Goal: Complete application form: Complete application form

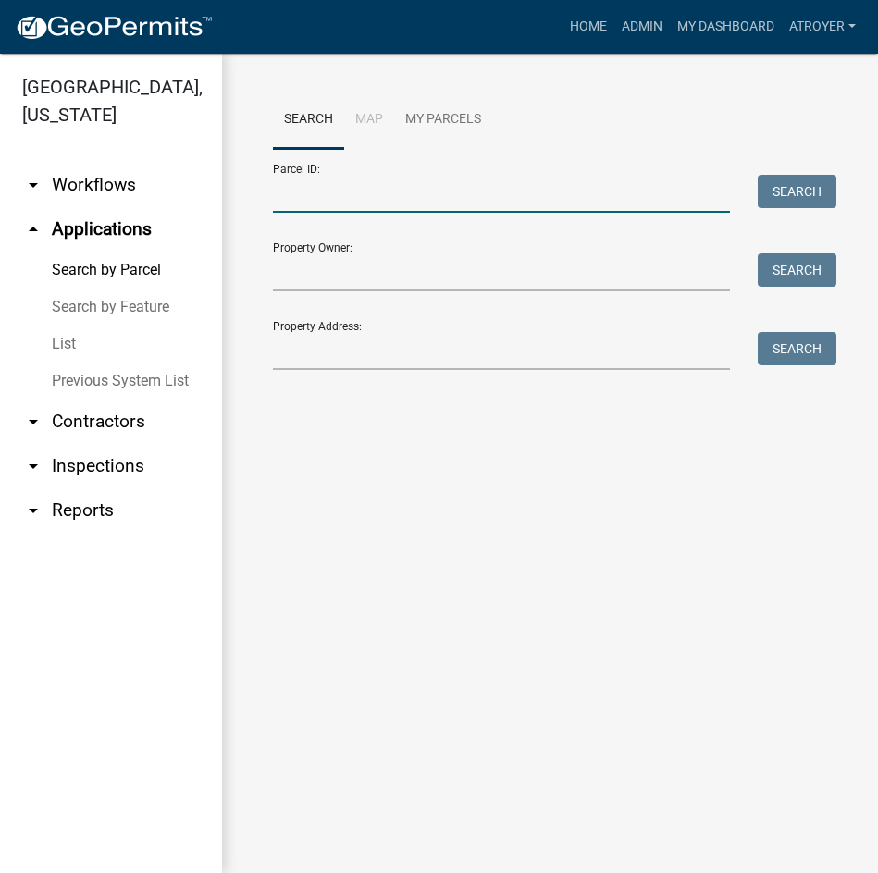
click at [416, 198] on input "Parcel ID:" at bounding box center [501, 194] width 457 height 38
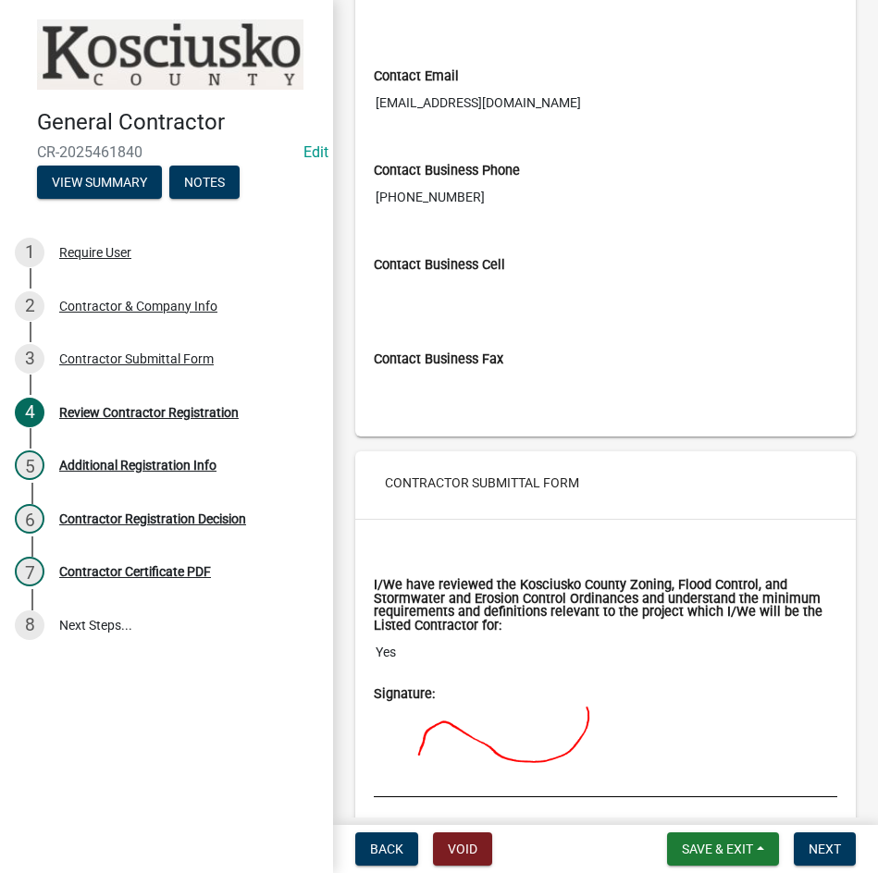
scroll to position [1815, 0]
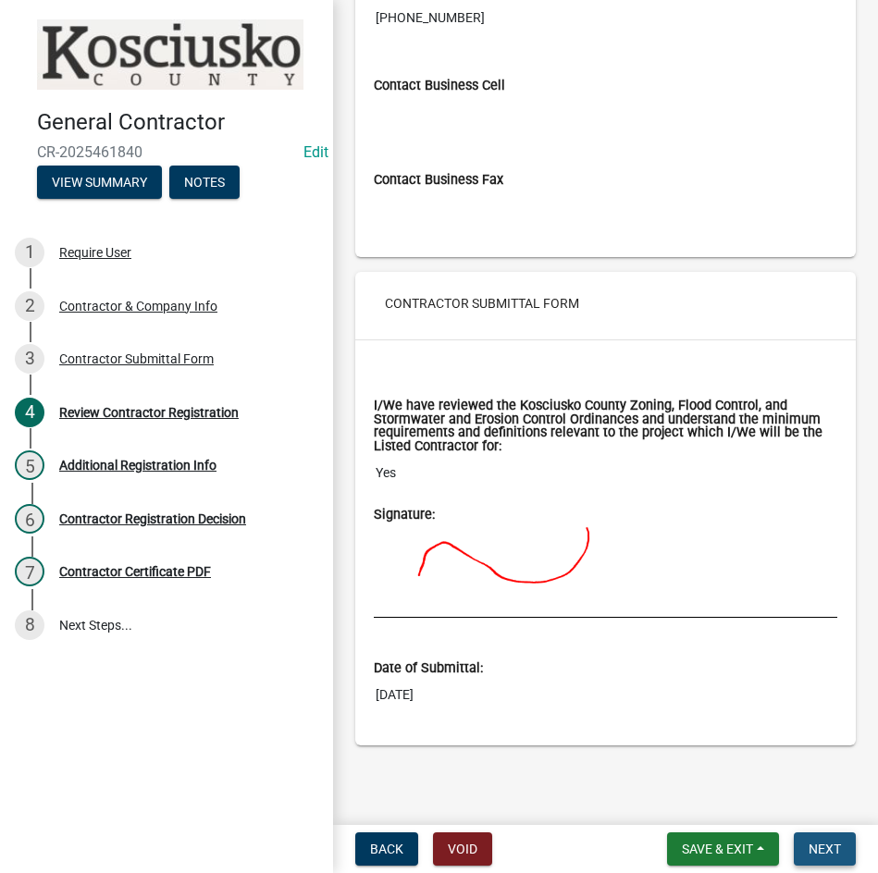
click at [828, 852] on span "Next" at bounding box center [824, 849] width 32 height 15
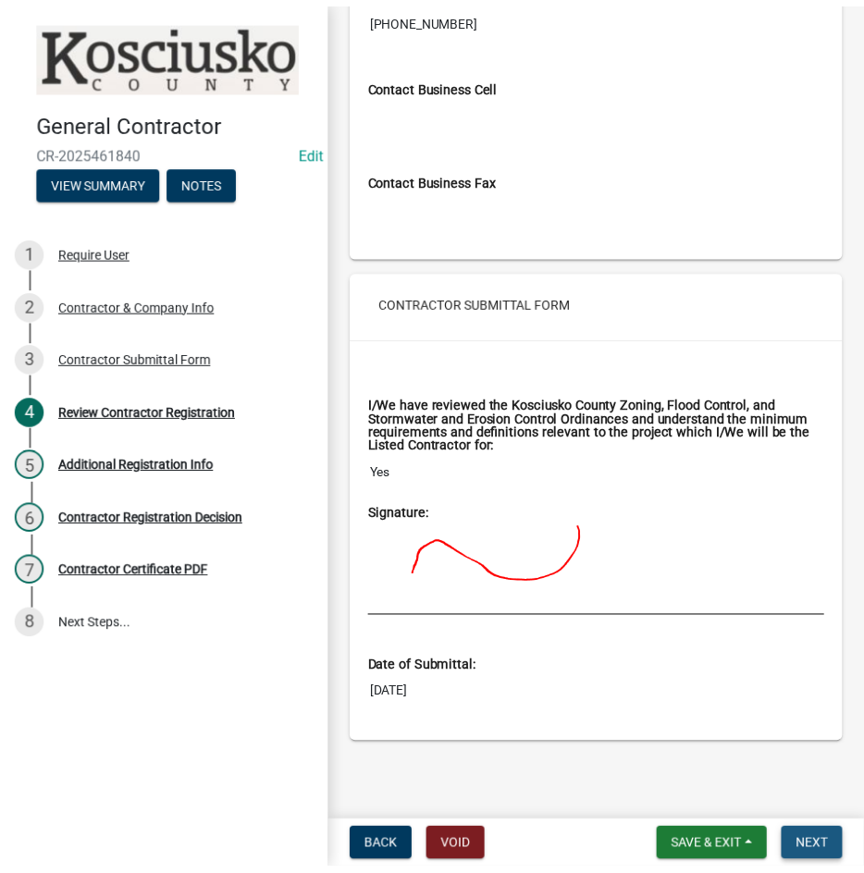
scroll to position [0, 0]
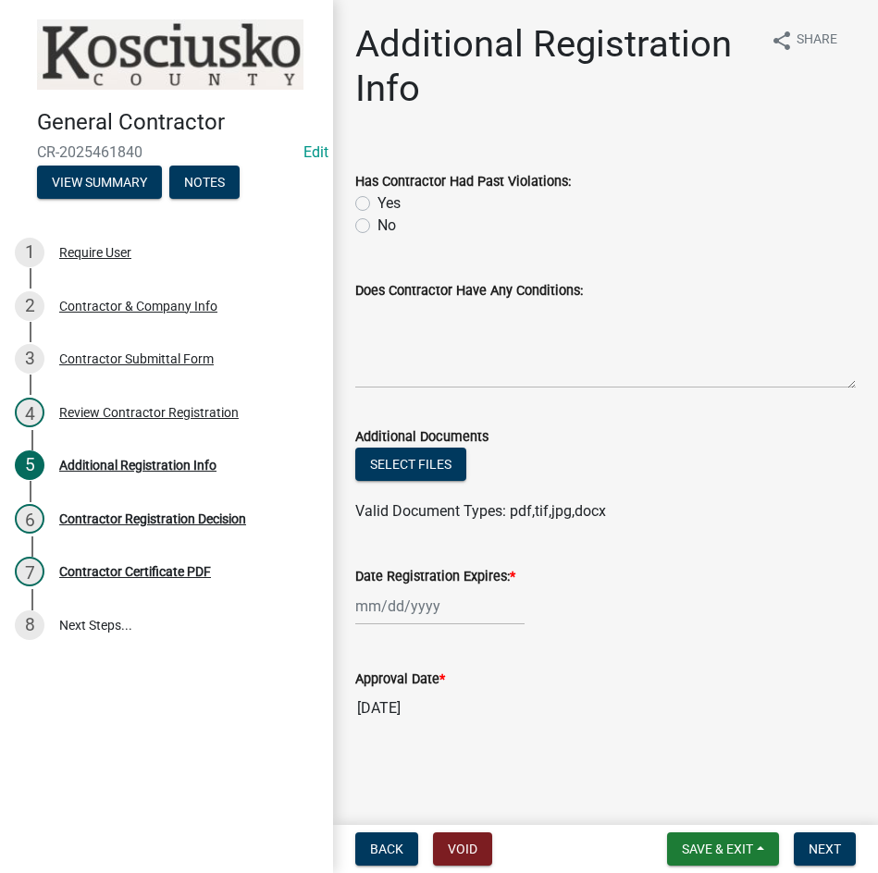
click at [377, 223] on label "No" at bounding box center [386, 226] width 18 height 22
click at [377, 223] on input "No" at bounding box center [383, 221] width 12 height 12
radio input "true"
click at [495, 606] on div at bounding box center [439, 606] width 169 height 38
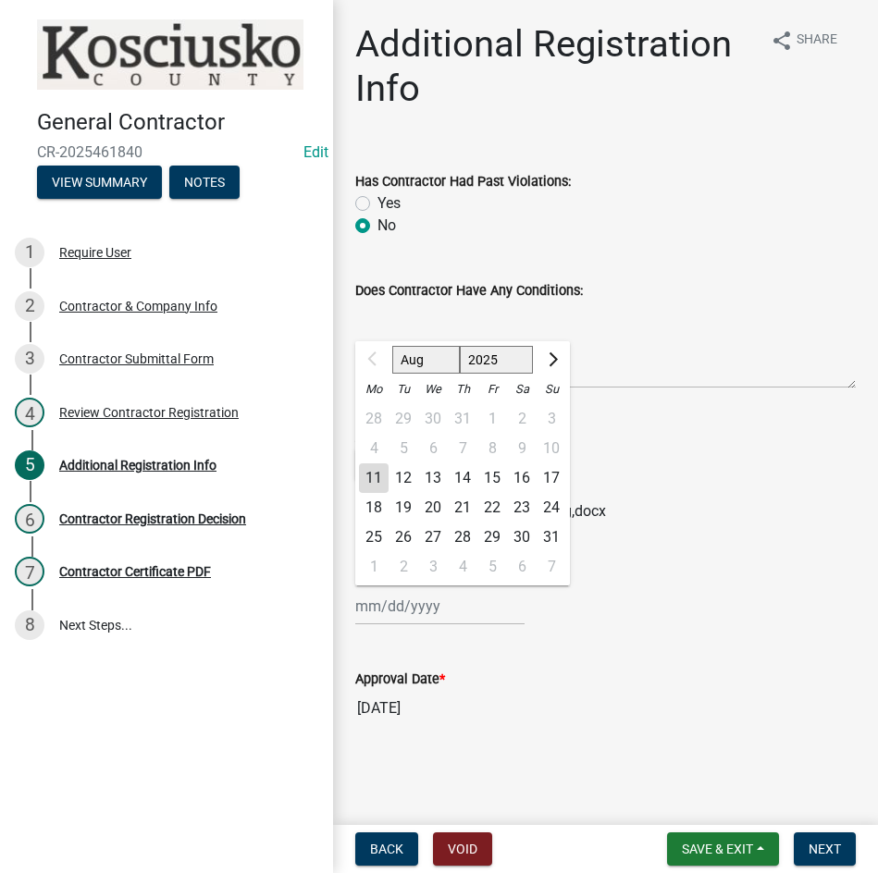
click at [498, 357] on select "2025 2026 2027 2028 2029 2030 2031 2032 2033 2034 2035 2036 2037 2038 2039 2040…" at bounding box center [497, 360] width 74 height 28
select select "2026"
click at [460, 346] on select "2025 2026 2027 2028 2029 2030 2031 2032 2033 2034 2035 2036 2037 2038 2039 2040…" at bounding box center [497, 360] width 74 height 28
click at [404, 478] on div "11" at bounding box center [403, 478] width 30 height 30
type input "[DATE]"
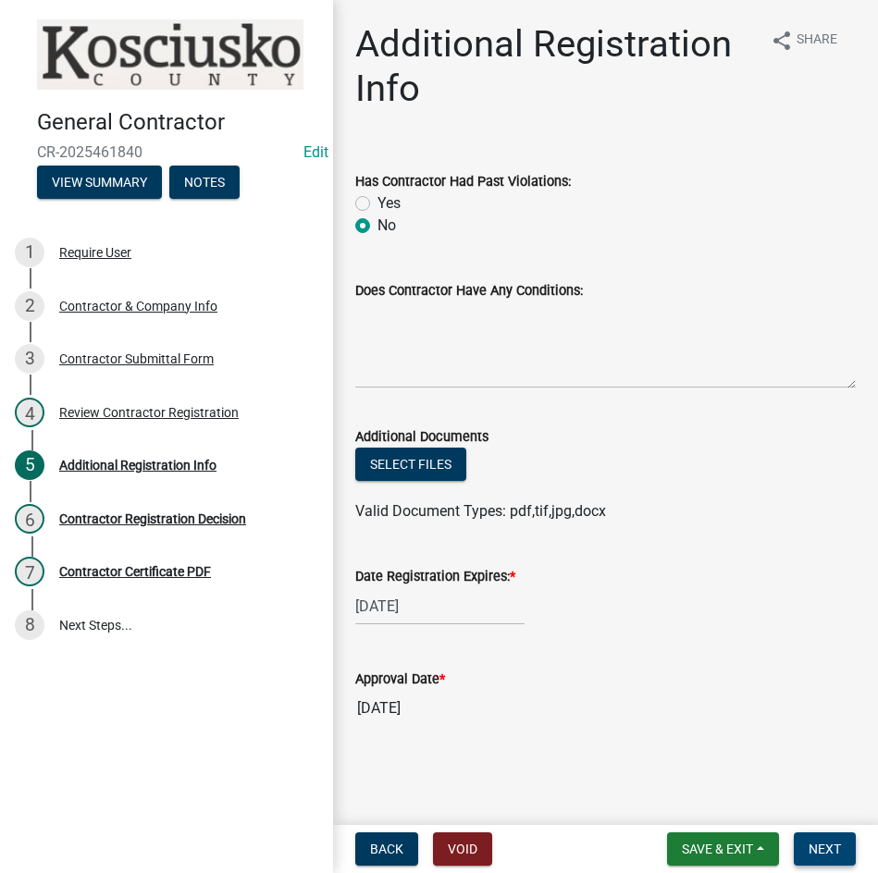
click at [821, 846] on span "Next" at bounding box center [824, 849] width 32 height 15
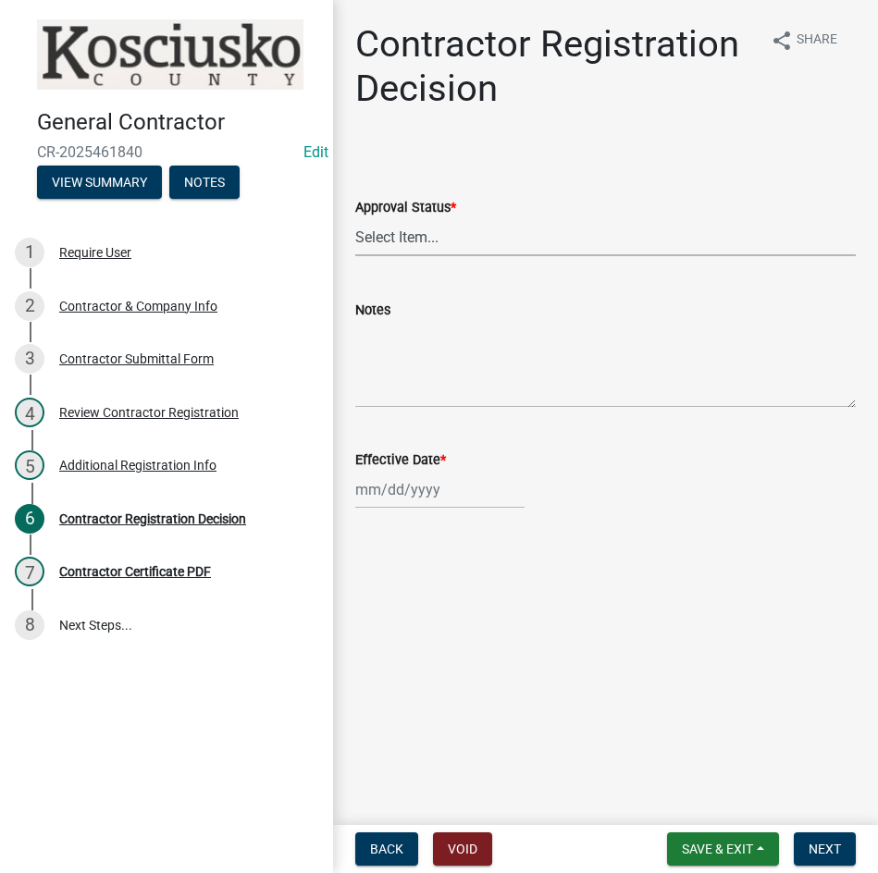
click at [515, 240] on select "Select Item... Approved Denied" at bounding box center [605, 237] width 500 height 38
click at [355, 218] on select "Select Item... Approved Denied" at bounding box center [605, 237] width 500 height 38
select select "8e4351d7-4ebf-4714-a7c9-c8187f00e083"
click at [471, 492] on div at bounding box center [439, 490] width 169 height 38
select select "8"
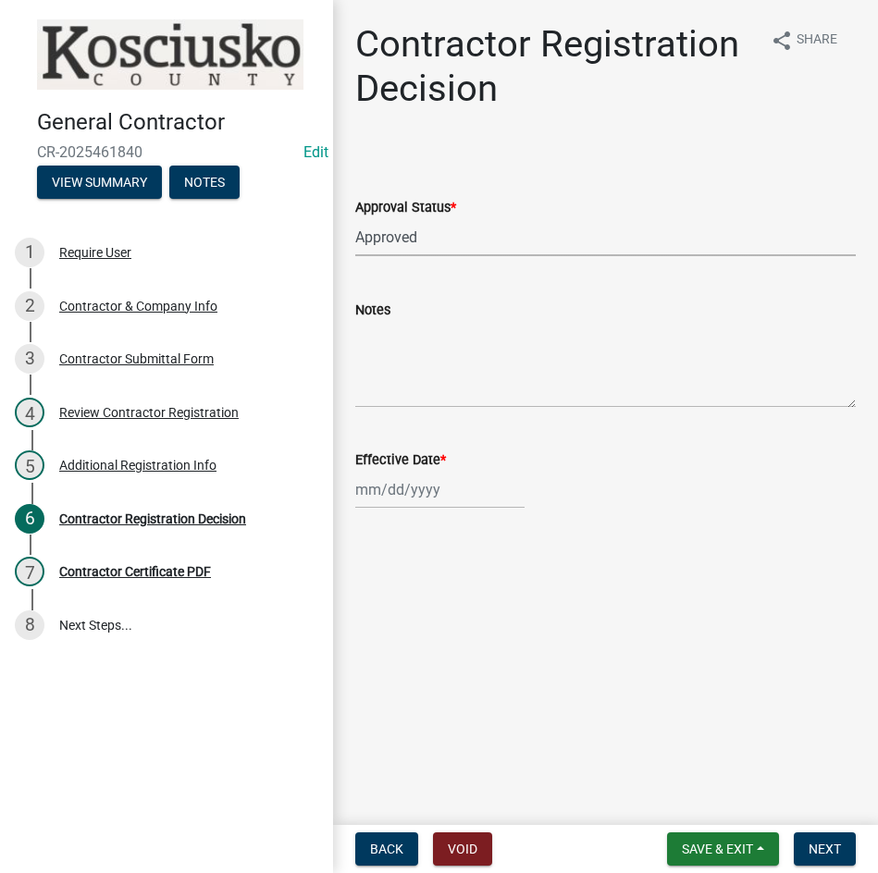
select select "2025"
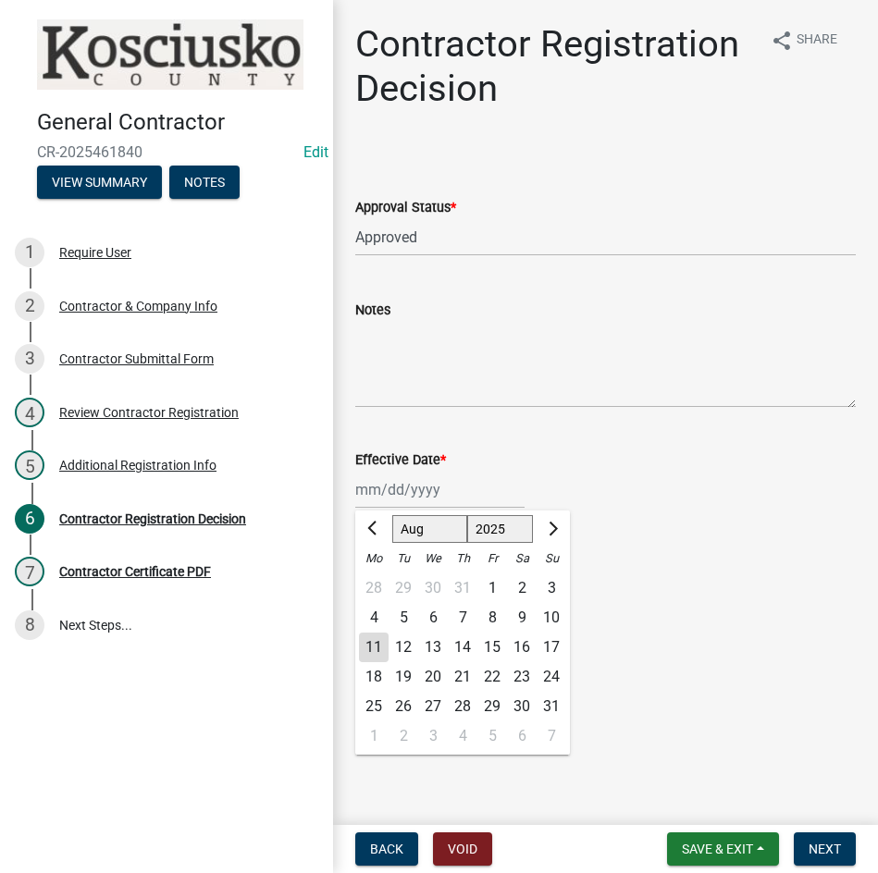
click at [376, 643] on div "11" at bounding box center [374, 648] width 30 height 30
type input "[DATE]"
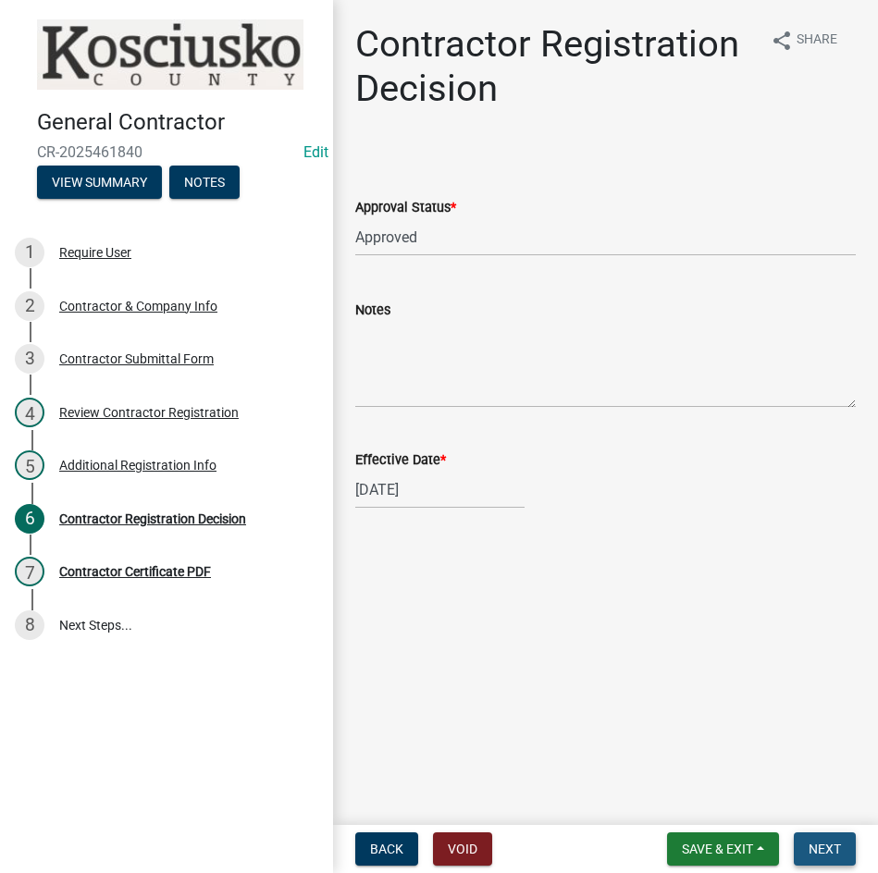
click at [812, 848] on span "Next" at bounding box center [824, 849] width 32 height 15
